Goal: Go to known website: Access a specific website the user already knows

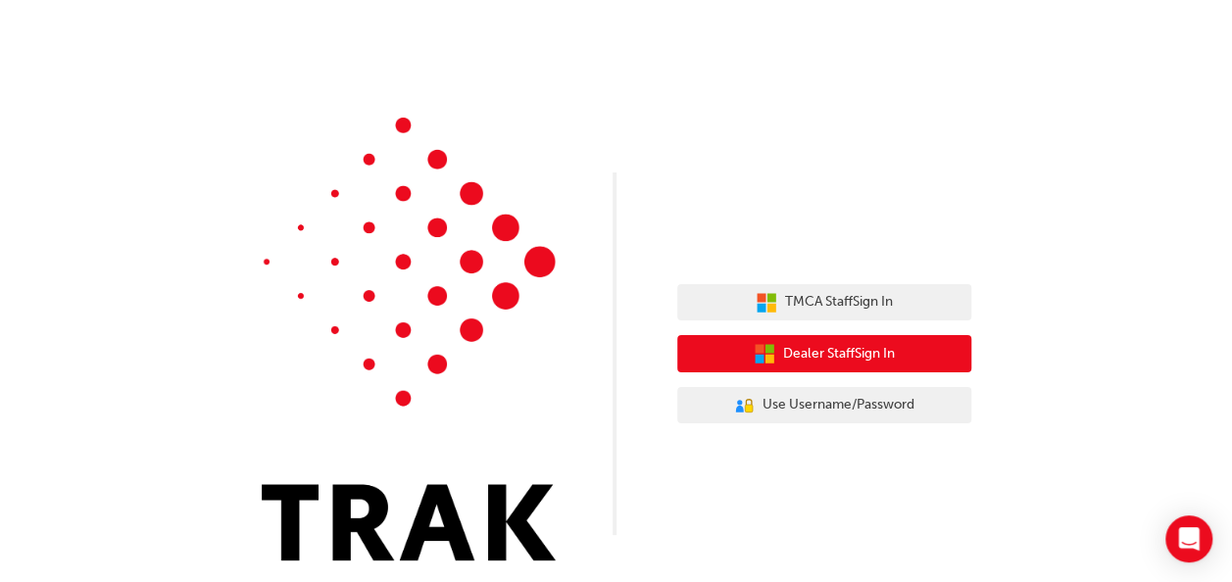
click at [843, 361] on span "Dealer Staff Sign In" at bounding box center [839, 354] width 112 height 23
